Goal: Task Accomplishment & Management: Manage account settings

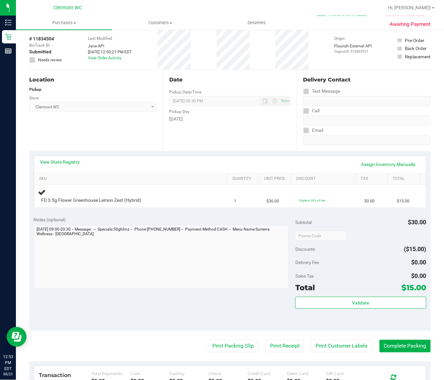
scroll to position [41, 0]
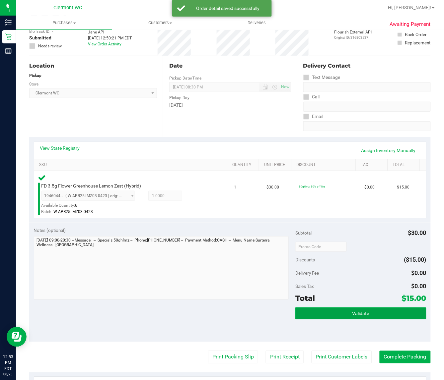
click at [359, 315] on span "Validate" at bounding box center [360, 313] width 17 height 5
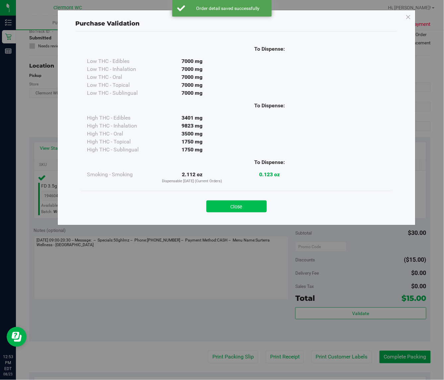
click at [248, 204] on button "Close" at bounding box center [236, 207] width 60 height 12
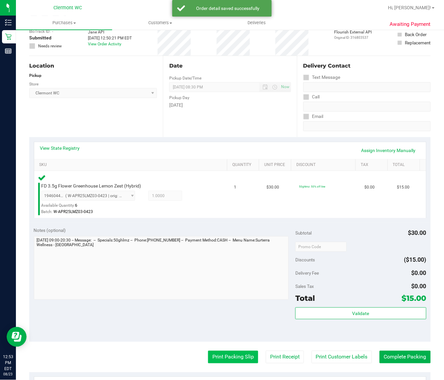
click at [236, 358] on button "Print Packing Slip" at bounding box center [233, 357] width 50 height 13
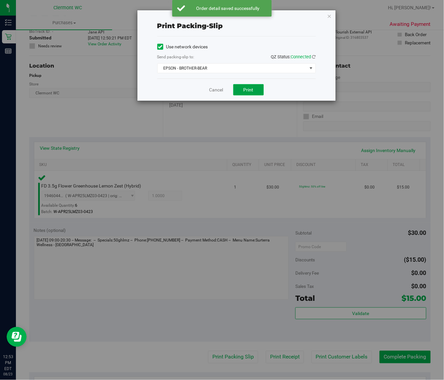
click at [254, 86] on button "Print" at bounding box center [248, 89] width 30 height 11
click at [217, 91] on link "Cancel" at bounding box center [216, 90] width 14 height 7
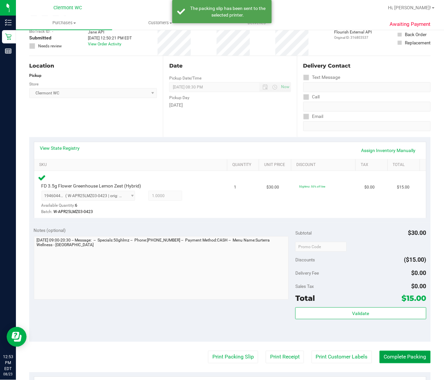
click at [388, 357] on button "Complete Packing" at bounding box center [404, 357] width 51 height 13
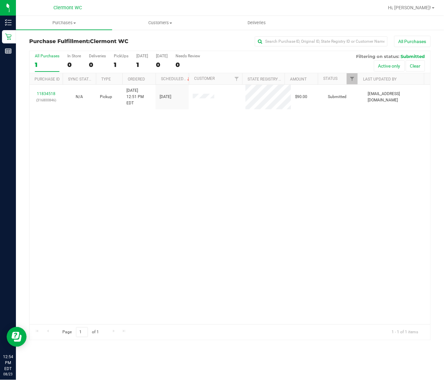
click at [341, 258] on div "11834518 (316800846) N/A Pickup [DATE] 12:51 PM EDT 8/23/2025 $90.00 Submitted …" at bounding box center [230, 205] width 400 height 240
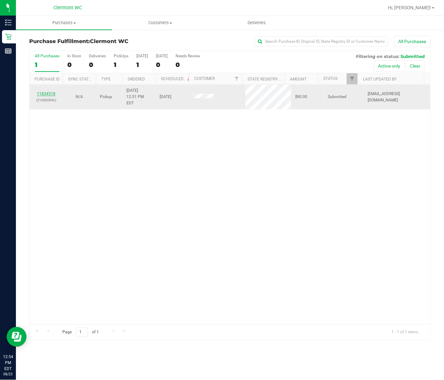
click at [45, 91] on link "11834518" at bounding box center [46, 93] width 19 height 5
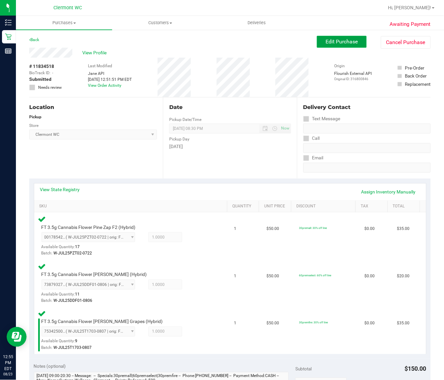
click at [348, 37] on button "Edit Purchase" at bounding box center [342, 42] width 50 height 12
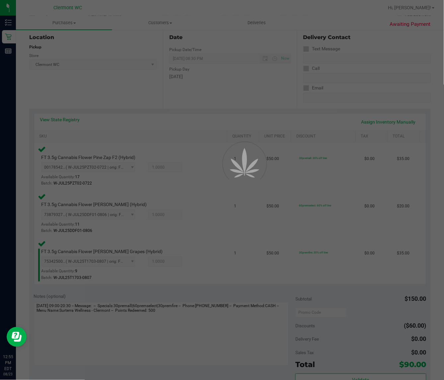
scroll to position [268, 0]
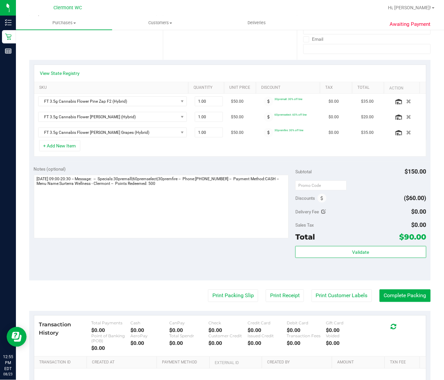
scroll to position [192, 0]
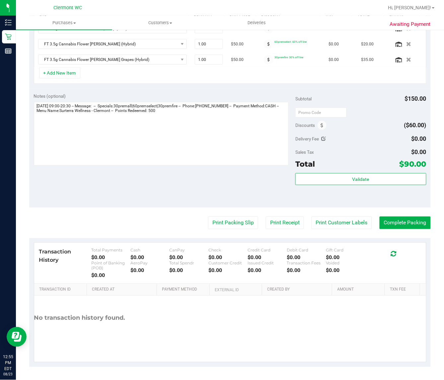
click at [321, 139] on icon at bounding box center [323, 139] width 5 height 5
type input "$0.00"
click at [359, 142] on icon "Cancel button" at bounding box center [361, 140] width 5 height 5
click at [320, 126] on icon at bounding box center [321, 126] width 3 height 5
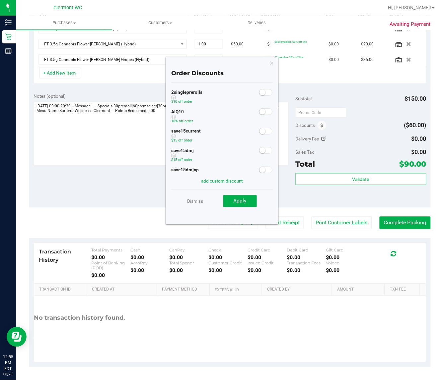
click at [261, 114] on span at bounding box center [265, 111] width 13 height 7
click at [238, 200] on span "Apply" at bounding box center [239, 201] width 13 height 6
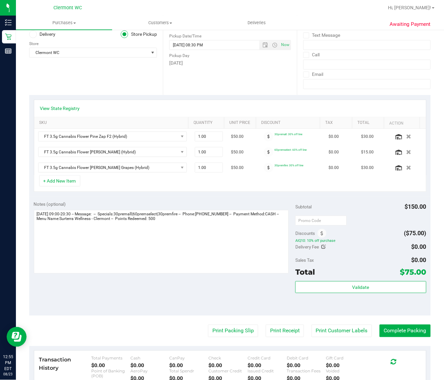
scroll to position [0, 0]
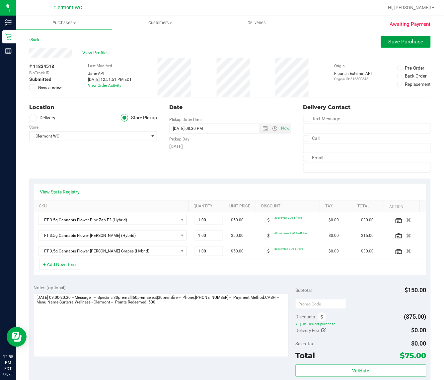
click at [395, 42] on span "Save Purchase" at bounding box center [405, 41] width 35 height 6
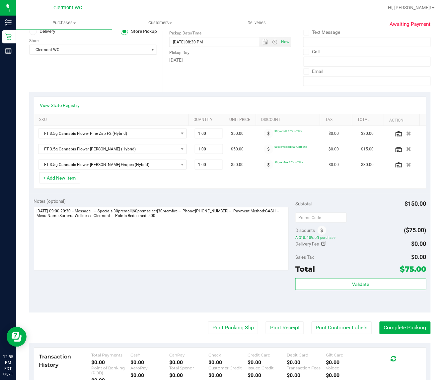
scroll to position [192, 0]
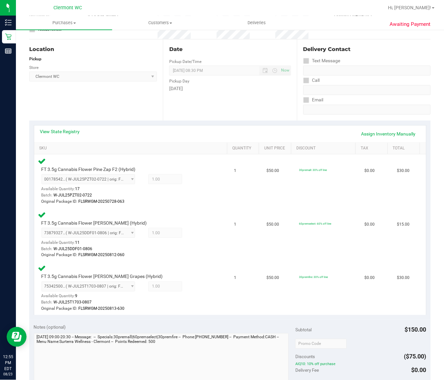
scroll to position [287, 0]
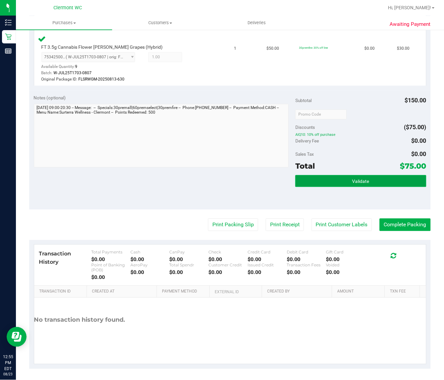
click at [367, 182] on button "Validate" at bounding box center [360, 181] width 131 height 12
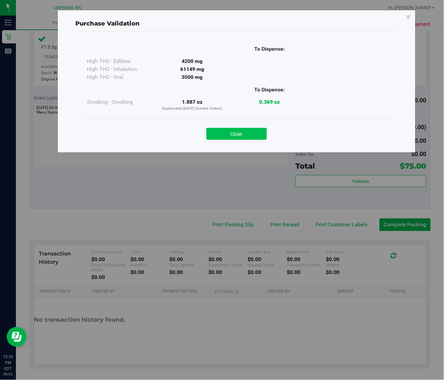
click at [247, 128] on button "Close" at bounding box center [236, 134] width 60 height 12
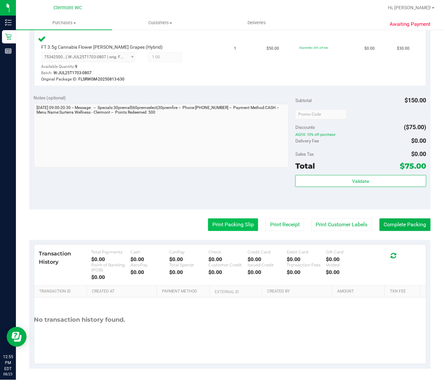
click at [230, 224] on button "Print Packing Slip" at bounding box center [233, 225] width 50 height 13
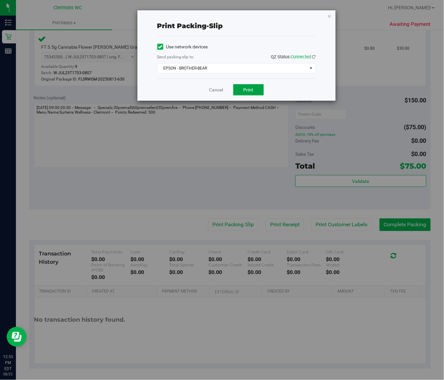
click at [252, 88] on span "Print" at bounding box center [248, 89] width 10 height 5
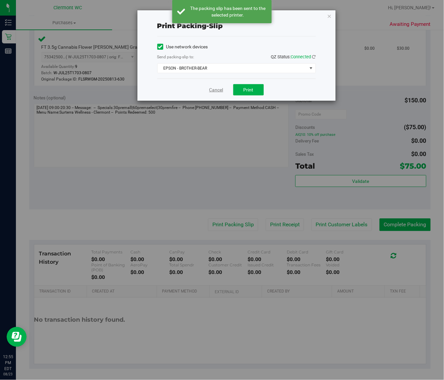
click at [218, 91] on link "Cancel" at bounding box center [216, 90] width 14 height 7
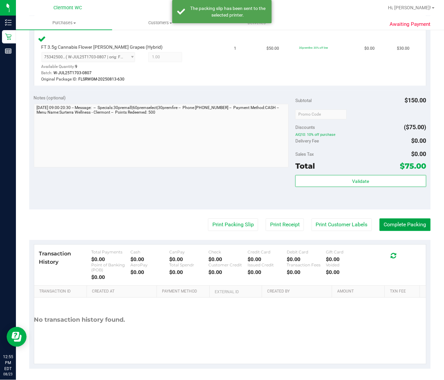
click at [395, 223] on button "Complete Packing" at bounding box center [404, 225] width 51 height 13
